Goal: Information Seeking & Learning: Learn about a topic

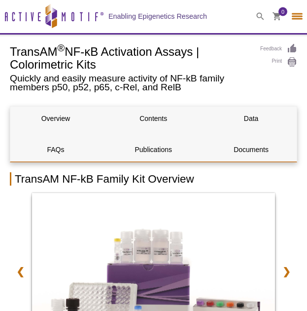
select select "[GEOGRAPHIC_DATA]"
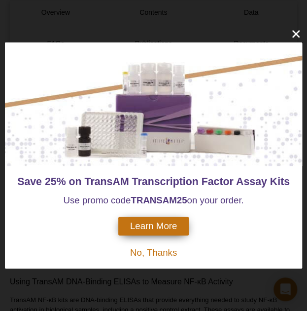
scroll to position [414, 0]
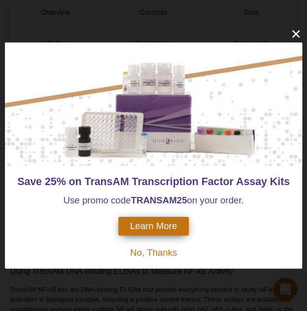
click at [185, 285] on div "Save 25% on TransAM Transcription Factor Assay Kits Use promo code TRANSAM 25 o…" at bounding box center [153, 155] width 307 height 311
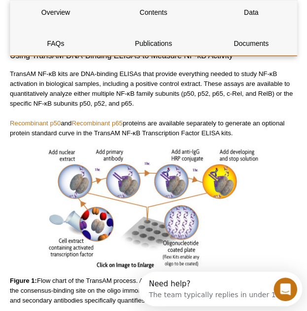
scroll to position [623, 0]
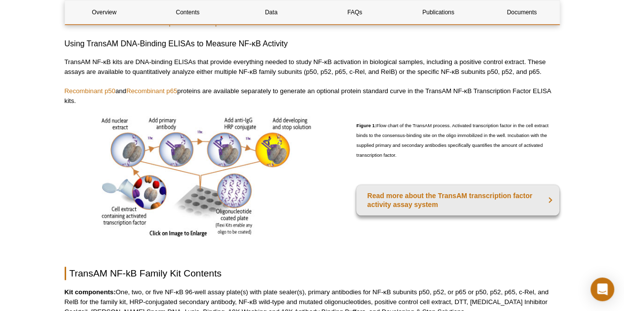
scroll to position [396, 0]
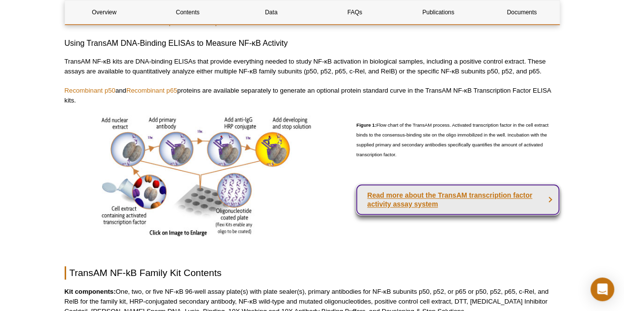
click at [462, 209] on link "Read more about the TransAM transcription factor activity assay system" at bounding box center [457, 199] width 203 height 31
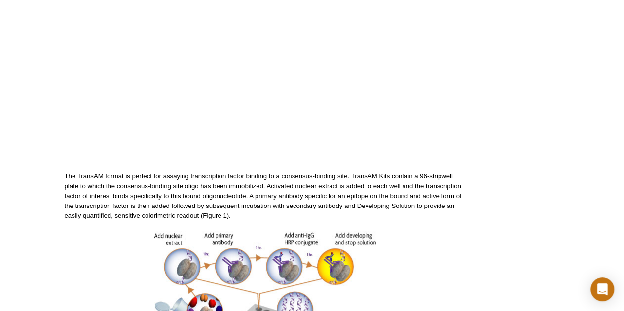
scroll to position [270, 0]
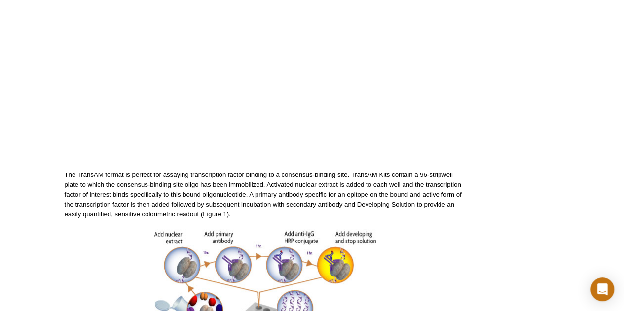
drag, startPoint x: 242, startPoint y: 217, endPoint x: 256, endPoint y: 214, distance: 14.4
click at [256, 214] on p "The TransAM format is perfect for assaying transcription factor binding to a co…" at bounding box center [265, 194] width 401 height 49
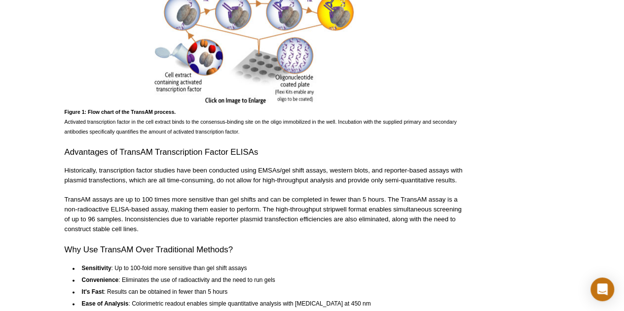
scroll to position [0, 0]
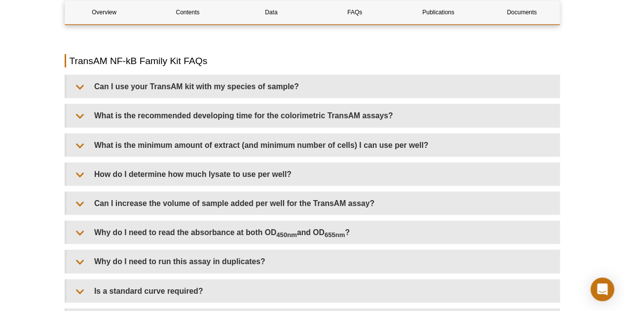
scroll to position [1263, 0]
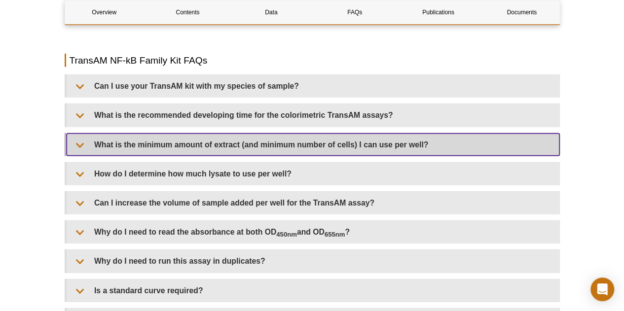
click at [373, 144] on summary "What is the minimum amount of extract (and minimum number of cells) I can use p…" at bounding box center [313, 145] width 493 height 22
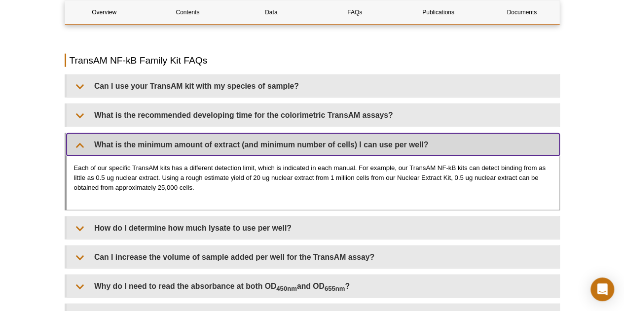
click at [373, 144] on summary "What is the minimum amount of extract (and minimum number of cells) I can use p…" at bounding box center [313, 145] width 493 height 22
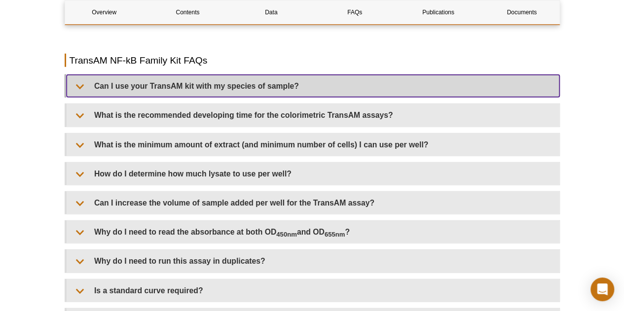
click at [313, 84] on summary "Can I use your TransAM kit with my species of sample?" at bounding box center [313, 86] width 493 height 22
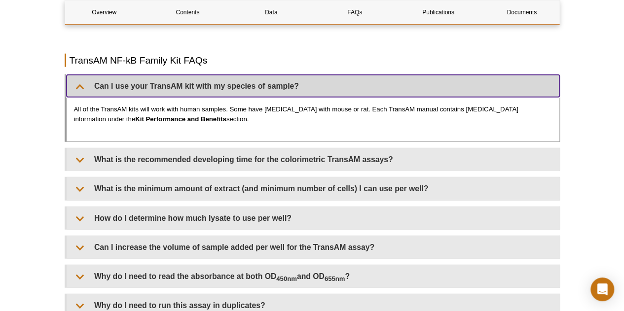
click at [313, 84] on summary "Can I use your TransAM kit with my species of sample?" at bounding box center [313, 86] width 493 height 22
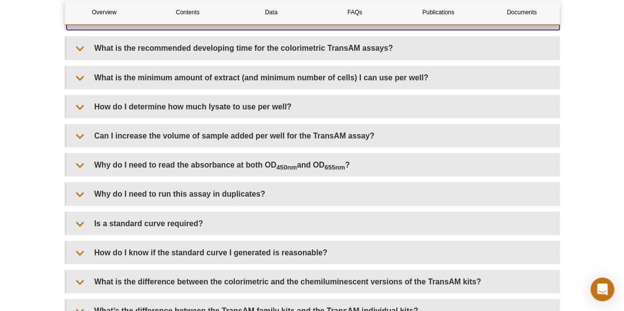
scroll to position [1333, 0]
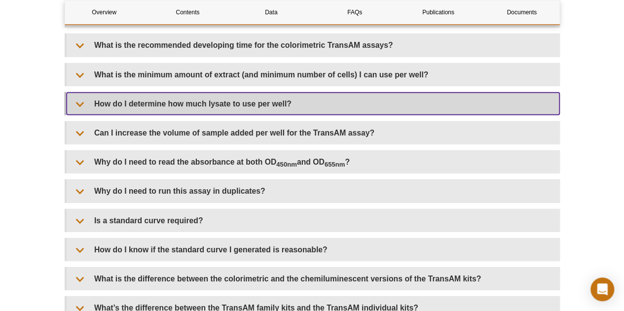
click at [263, 104] on summary "How do I determine how much lysate to use per well?" at bounding box center [313, 104] width 493 height 22
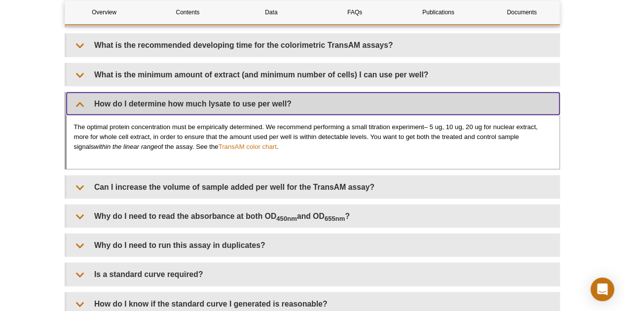
click at [263, 104] on summary "How do I determine how much lysate to use per well?" at bounding box center [313, 104] width 493 height 22
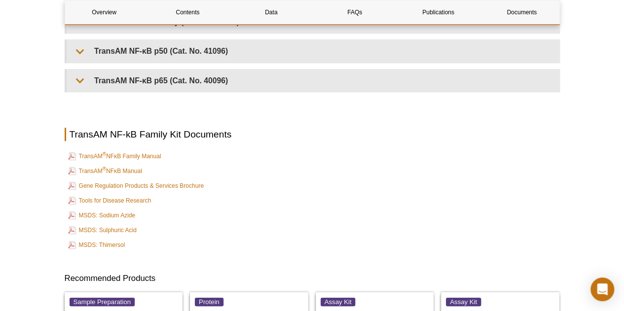
scroll to position [2188, 0]
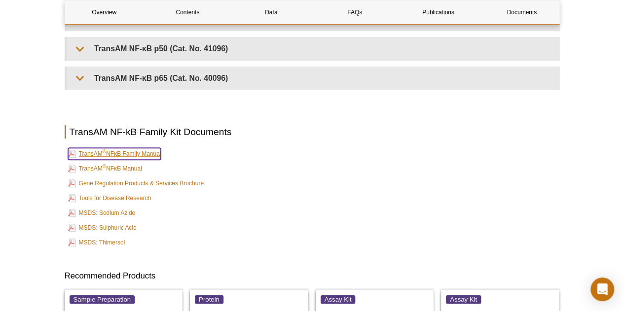
click at [113, 148] on link "TransAM ® NFκB Family Manual" at bounding box center [114, 154] width 93 height 12
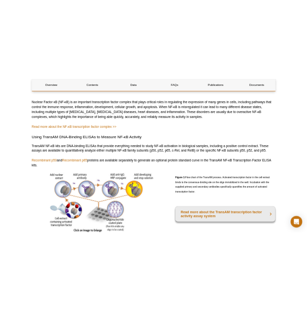
scroll to position [0, 0]
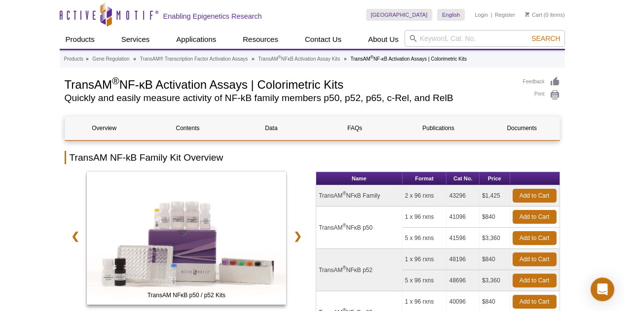
select select "[GEOGRAPHIC_DATA]"
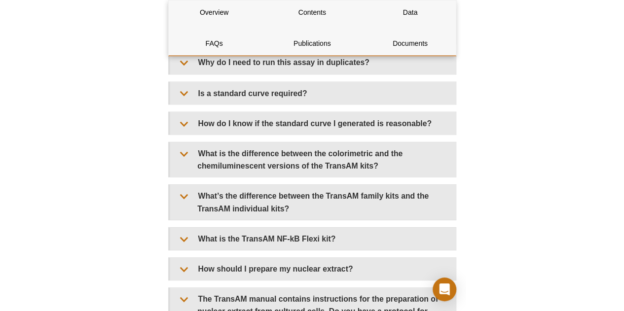
scroll to position [1881, 0]
